Goal: Information Seeking & Learning: Learn about a topic

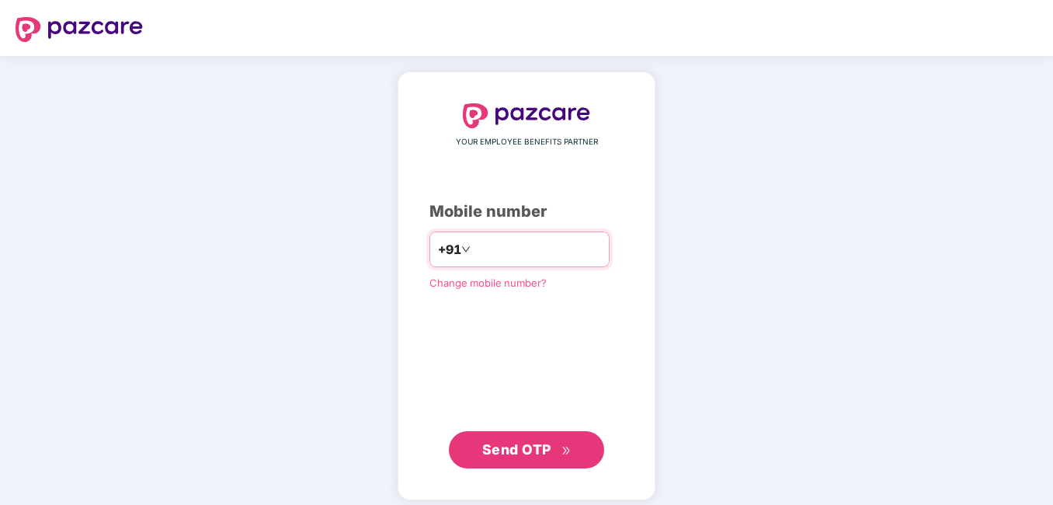
click at [534, 238] on input "number" at bounding box center [537, 249] width 127 height 25
click at [474, 253] on input "**********" at bounding box center [537, 249] width 127 height 25
type input "**********"
click at [857, 276] on div "**********" at bounding box center [526, 286] width 1053 height 460
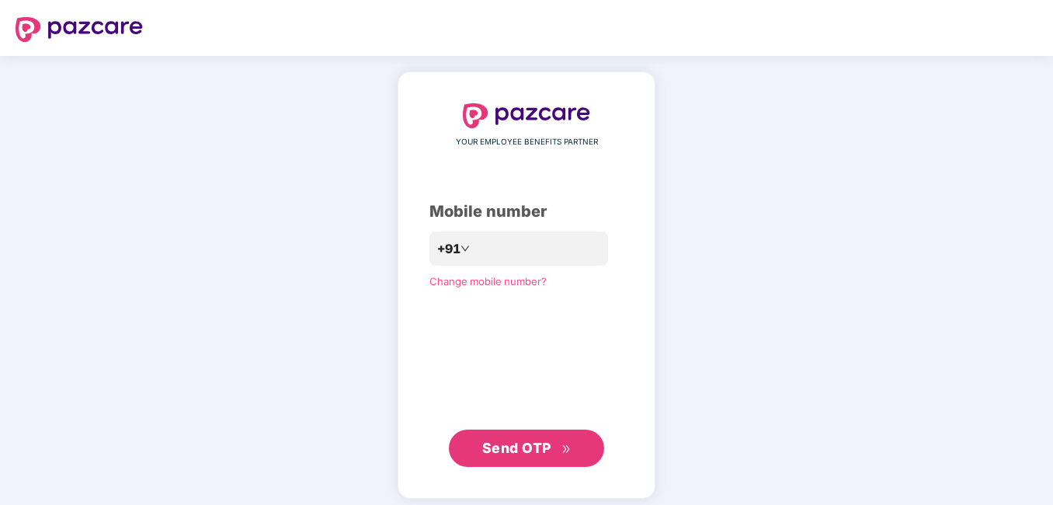
click at [527, 460] on button "Send OTP" at bounding box center [526, 448] width 155 height 37
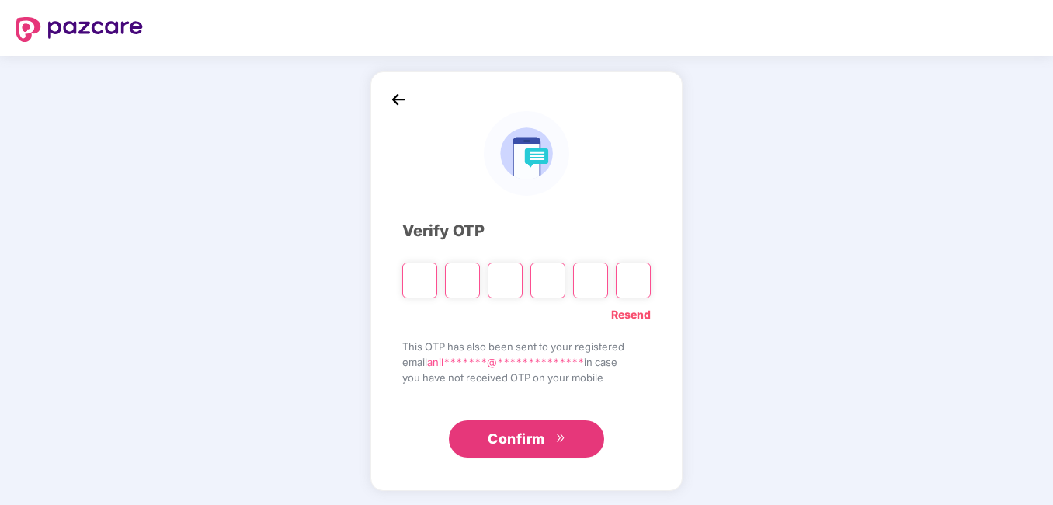
click at [426, 274] on input "Please enter verification code. Digit 1" at bounding box center [419, 281] width 35 height 36
type input "*"
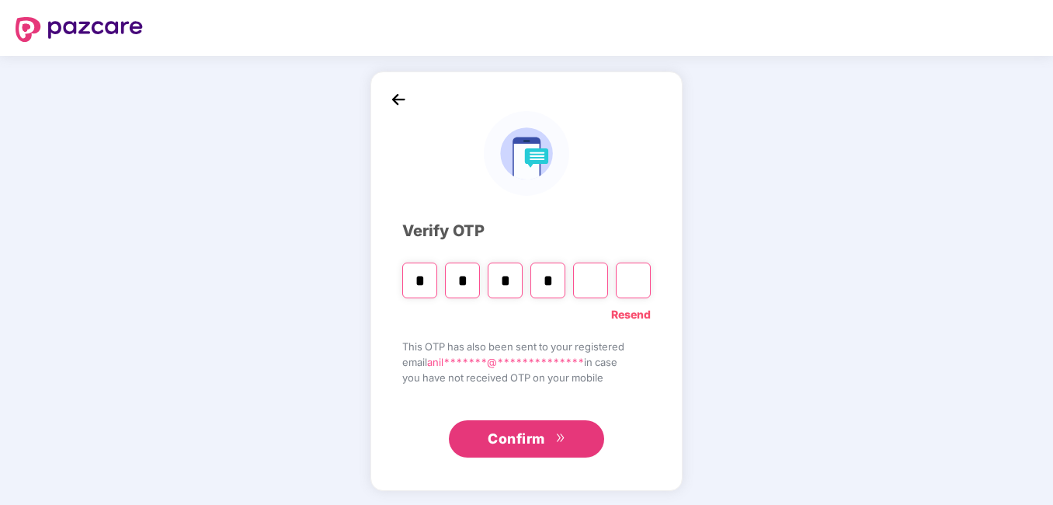
type input "*"
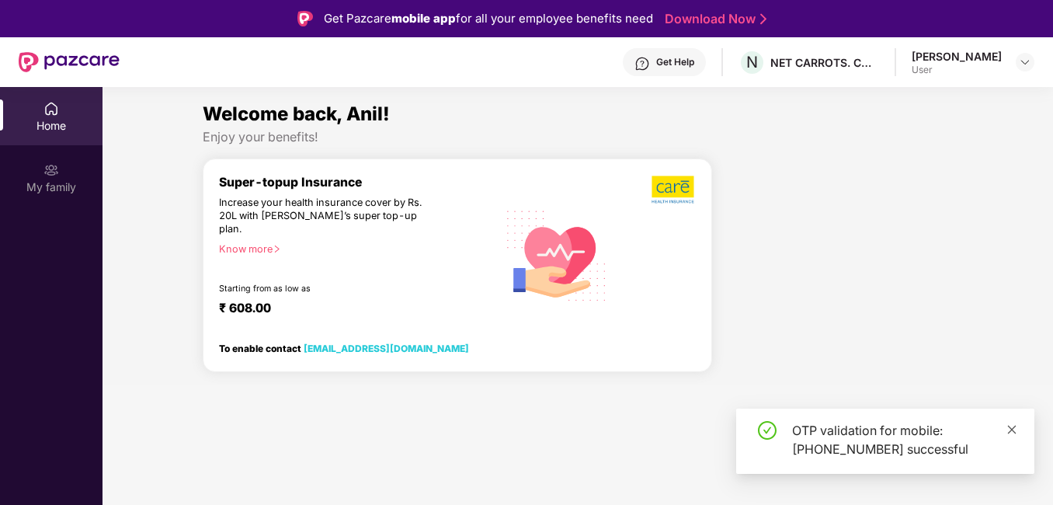
click at [1011, 436] on link at bounding box center [1012, 429] width 11 height 17
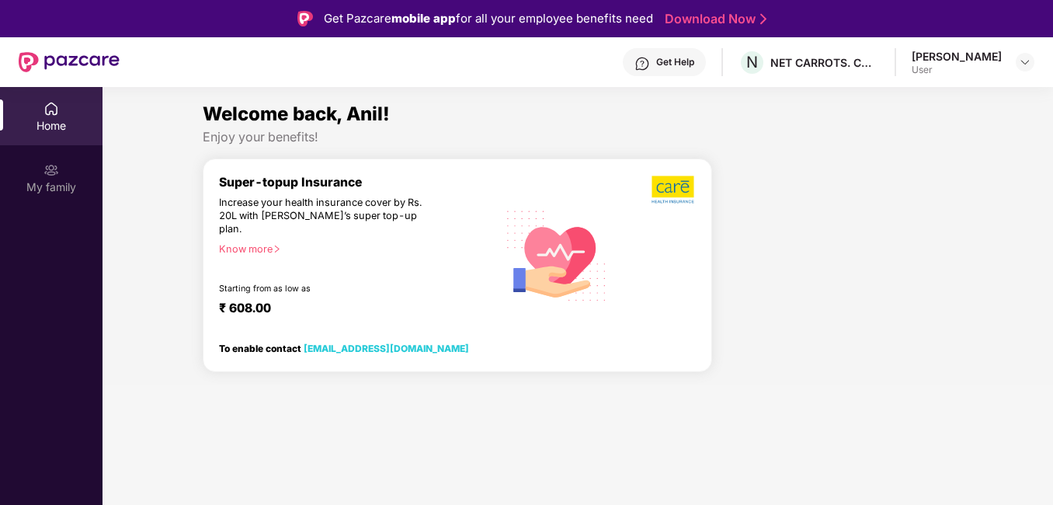
click at [256, 243] on div "Know more" at bounding box center [353, 248] width 269 height 11
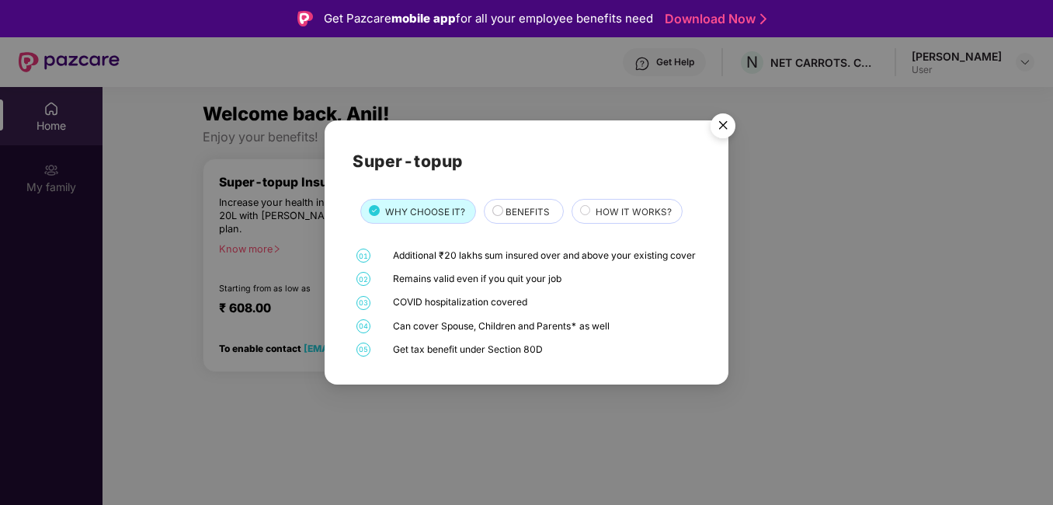
click at [499, 208] on div "BENEFITS" at bounding box center [526, 213] width 57 height 16
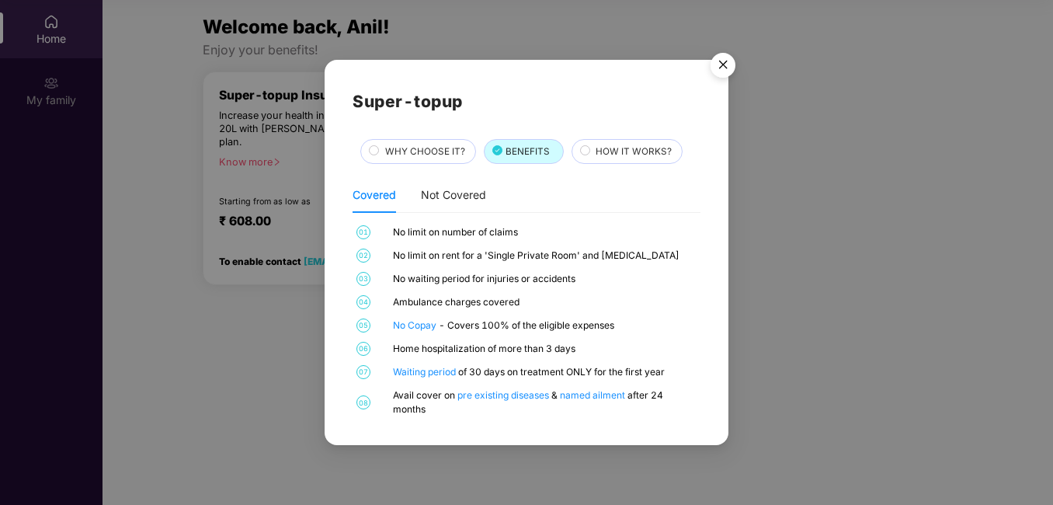
scroll to position [9, 0]
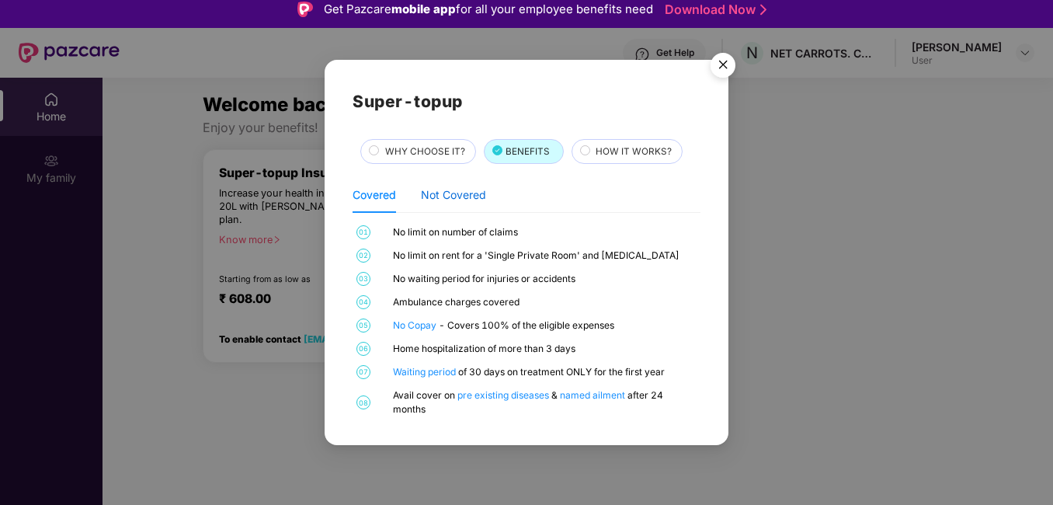
click at [454, 202] on div "Not Covered" at bounding box center [453, 194] width 65 height 17
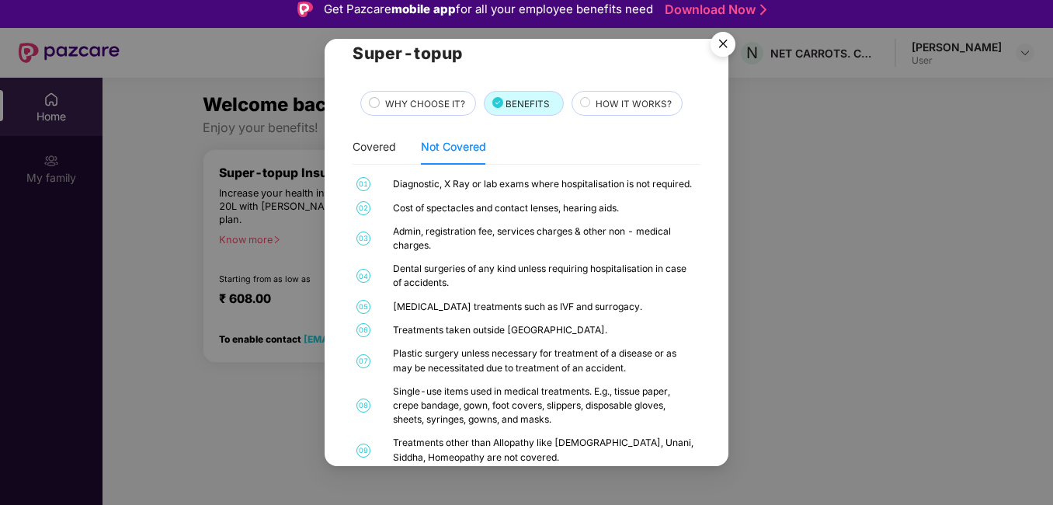
scroll to position [0, 0]
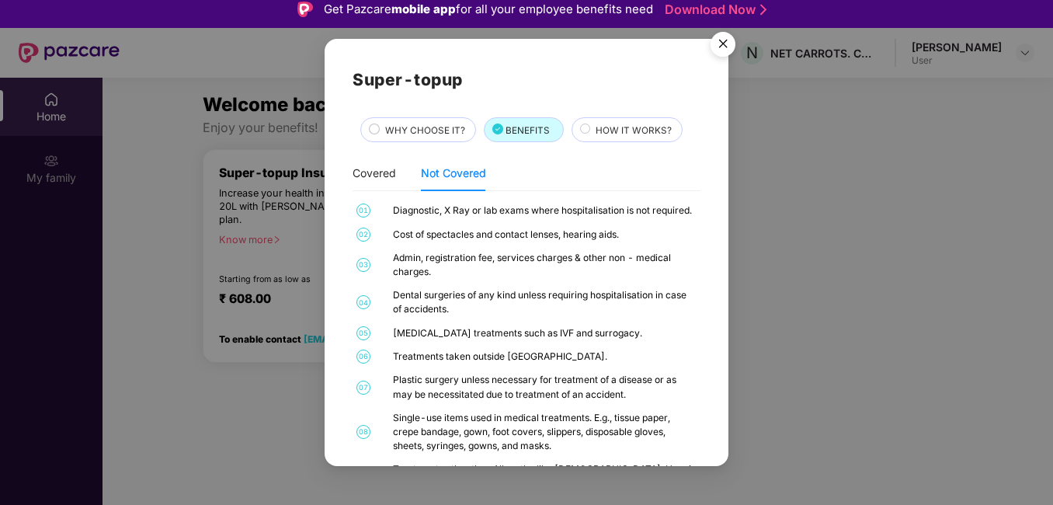
click at [598, 134] on span "HOW IT WORKS?" at bounding box center [634, 131] width 76 height 14
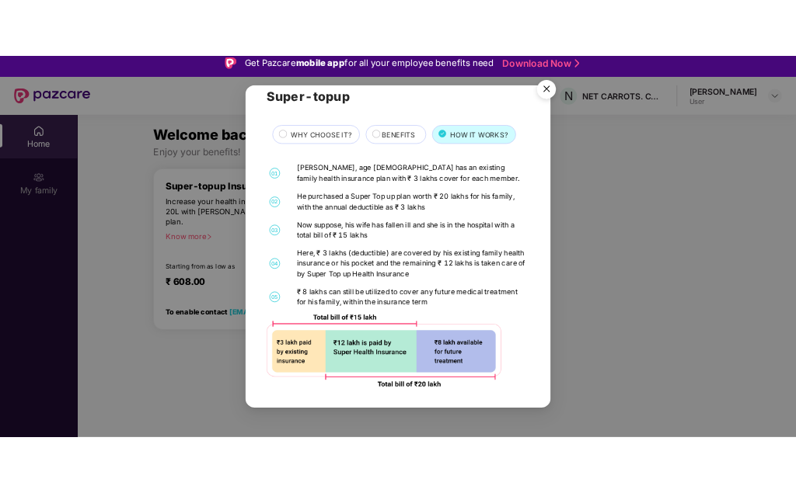
scroll to position [87, 0]
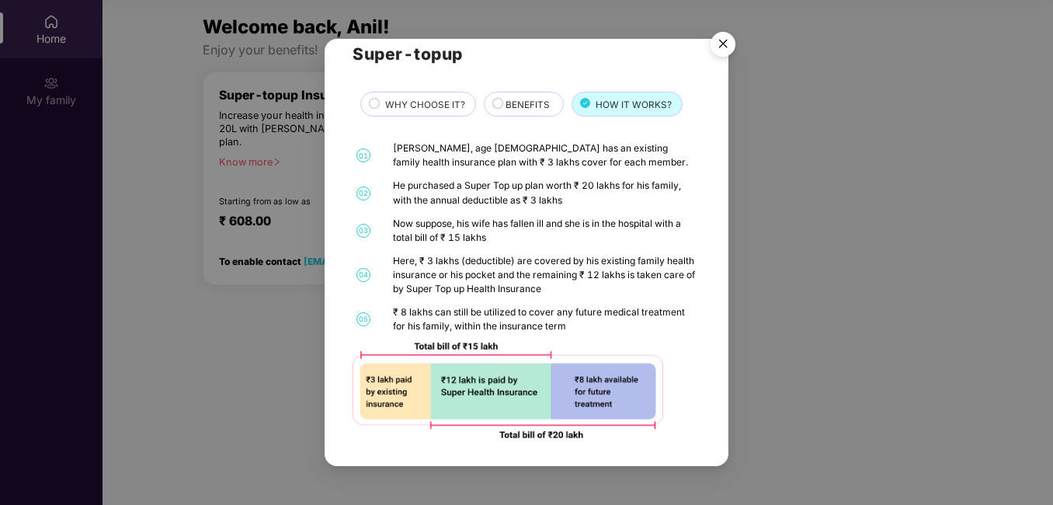
click at [719, 48] on img "Close" at bounding box center [724, 47] width 44 height 44
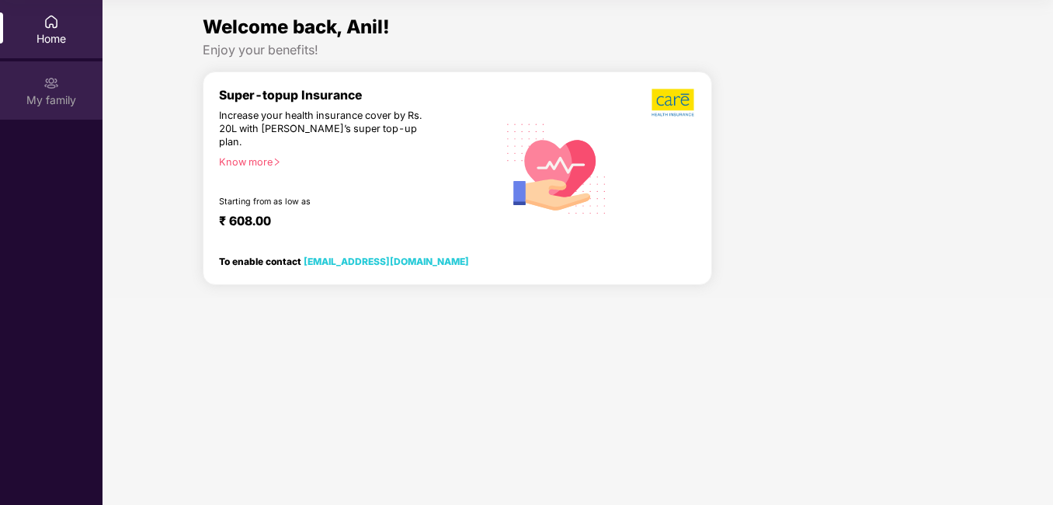
click at [30, 87] on div "My family" at bounding box center [51, 90] width 103 height 58
